Goal: Check status: Check status

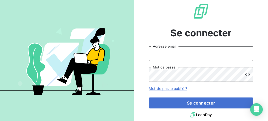
click at [181, 52] on input "Adresse email" at bounding box center [201, 53] width 105 height 15
type input "[EMAIL_ADDRESS][DOMAIN_NAME]"
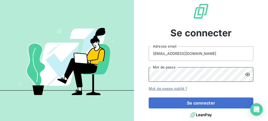
click at [149, 98] on button "Se connecter" at bounding box center [201, 103] width 105 height 11
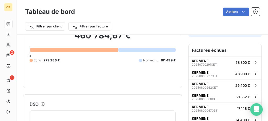
scroll to position [52, 0]
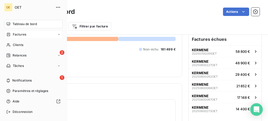
click at [18, 33] on span "Factures" at bounding box center [19, 34] width 13 height 5
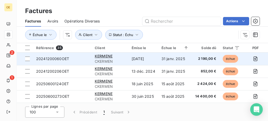
click at [64, 59] on span "20241200060OET" at bounding box center [52, 59] width 33 height 4
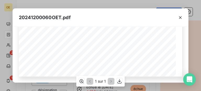
scroll to position [166, 0]
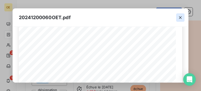
click at [180, 18] on icon "button" at bounding box center [180, 17] width 5 height 5
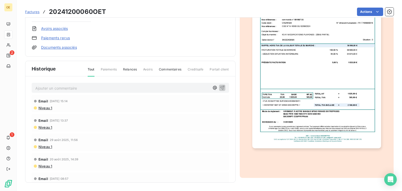
scroll to position [83, 0]
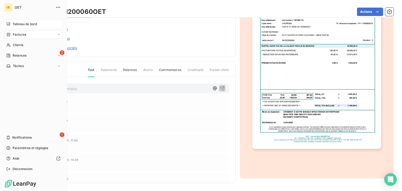
click at [29, 24] on span "Tableau de bord" at bounding box center [25, 24] width 24 height 5
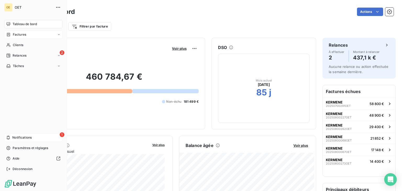
click at [25, 121] on span "Notifications" at bounding box center [21, 137] width 19 height 5
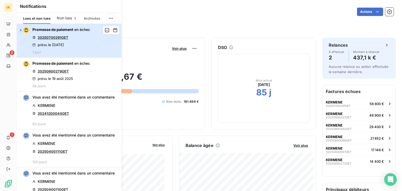
click at [84, 47] on div "Promesse de paiement en échec 20250700291OET prévu le [DATE] 1 jour" at bounding box center [61, 40] width 58 height 27
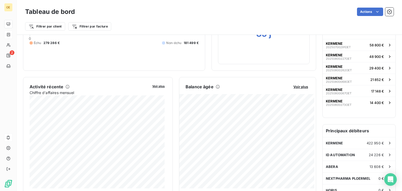
scroll to position [63, 0]
